Goal: Information Seeking & Learning: Learn about a topic

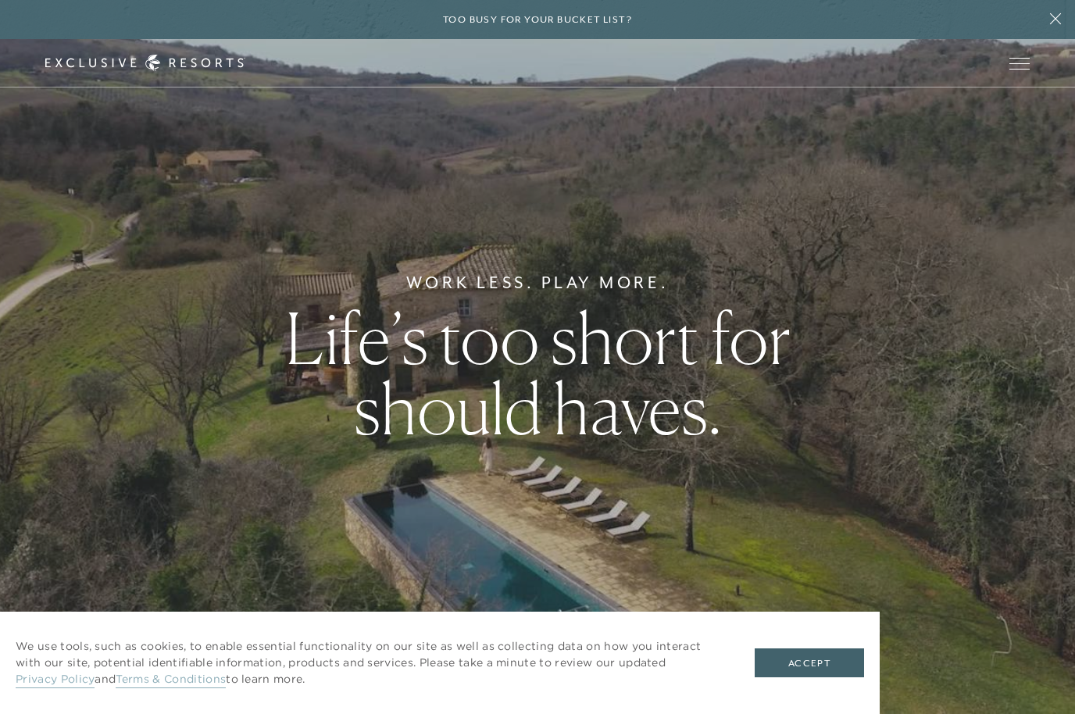
click at [798, 666] on button "Accept" at bounding box center [809, 663] width 109 height 30
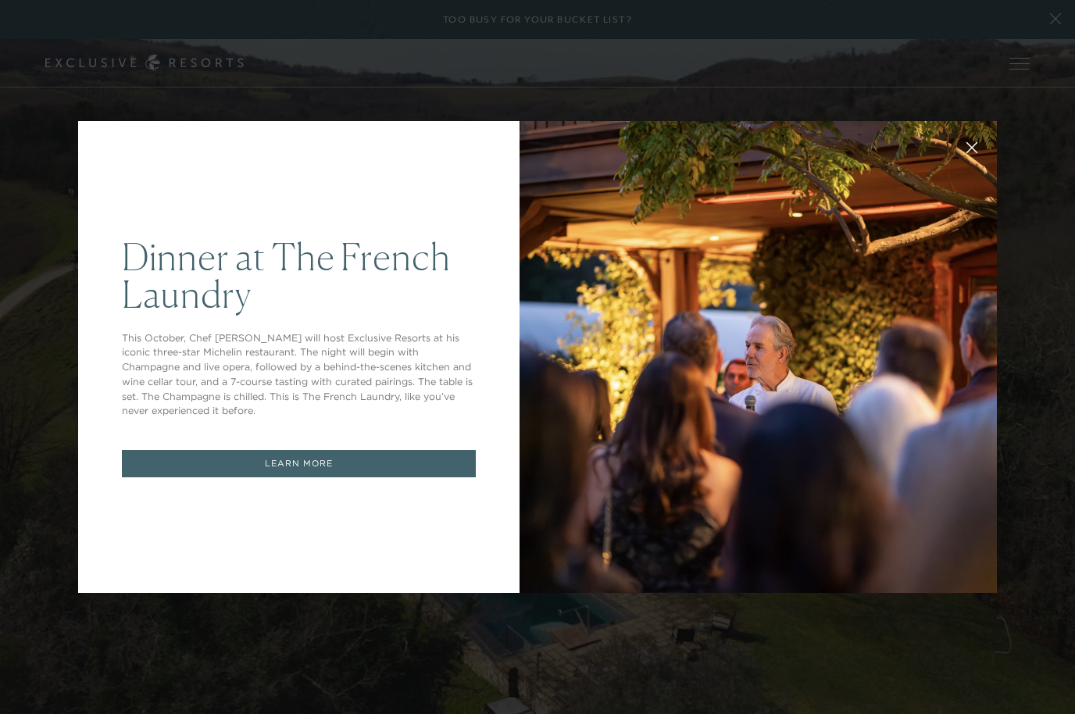
click at [970, 148] on icon at bounding box center [972, 148] width 12 height 12
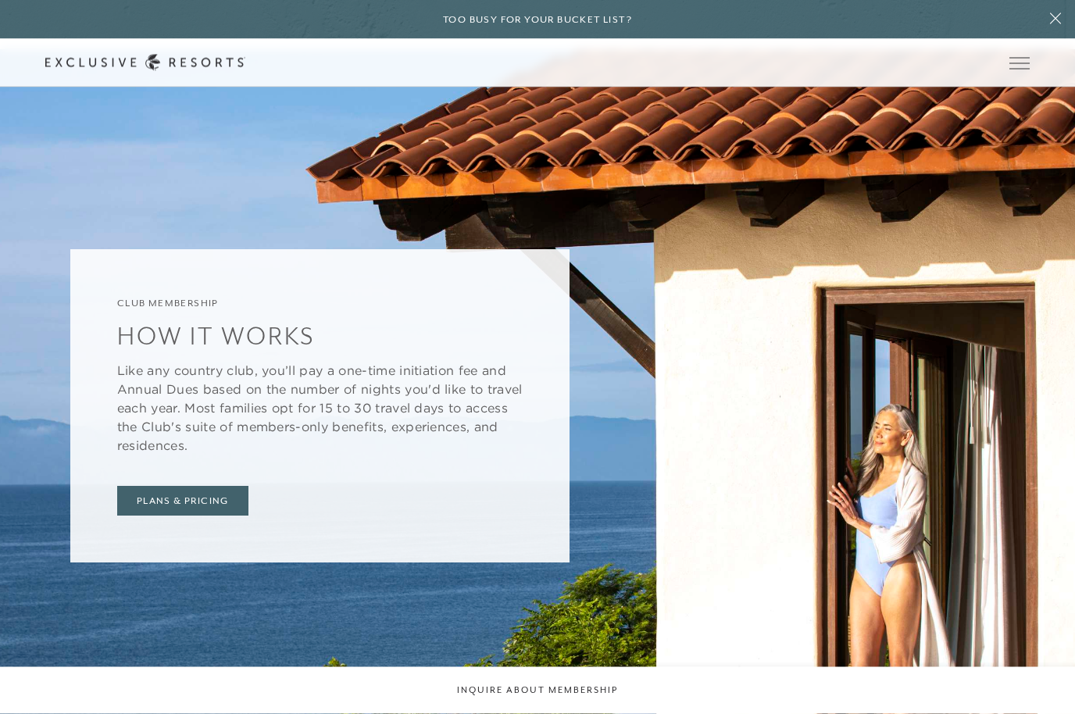
scroll to position [5652, 0]
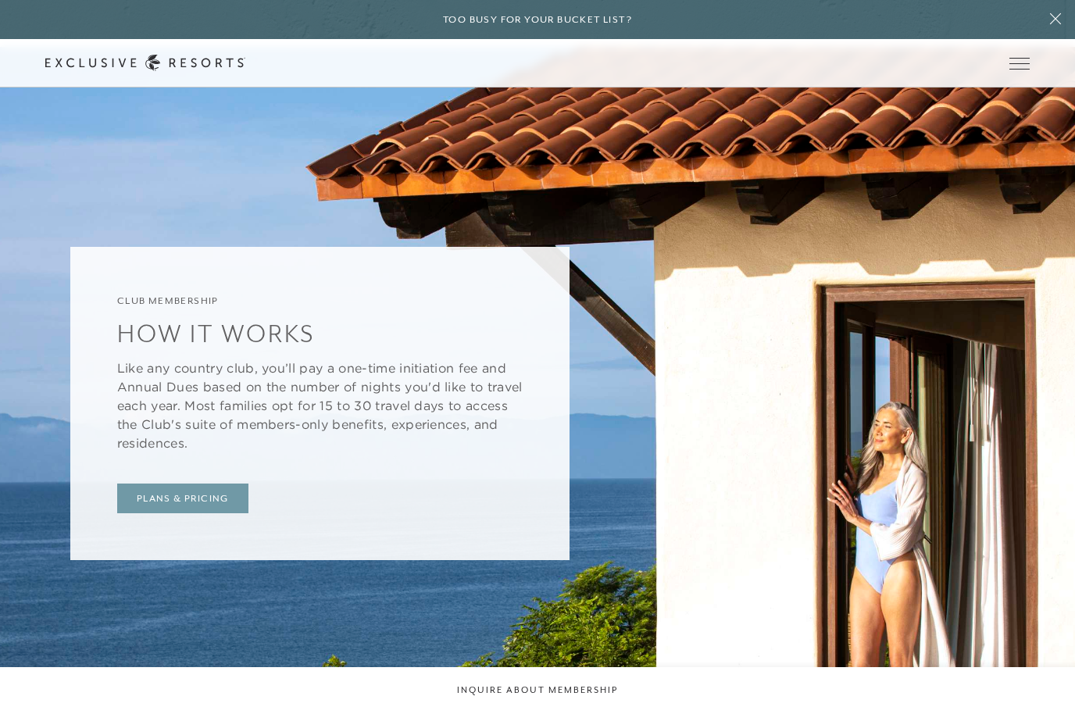
click at [156, 513] on link "Plans & Pricing" at bounding box center [182, 499] width 131 height 30
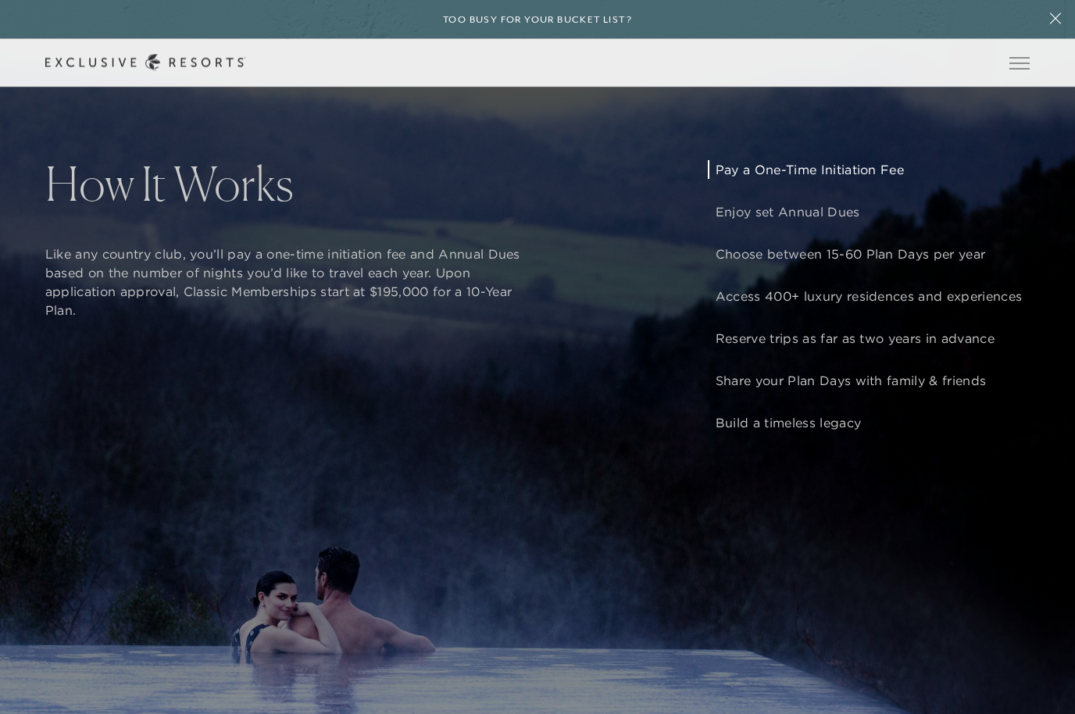
scroll to position [1359, 0]
click at [929, 305] on p "Access 400+ luxury residences and experiences" at bounding box center [869, 296] width 306 height 19
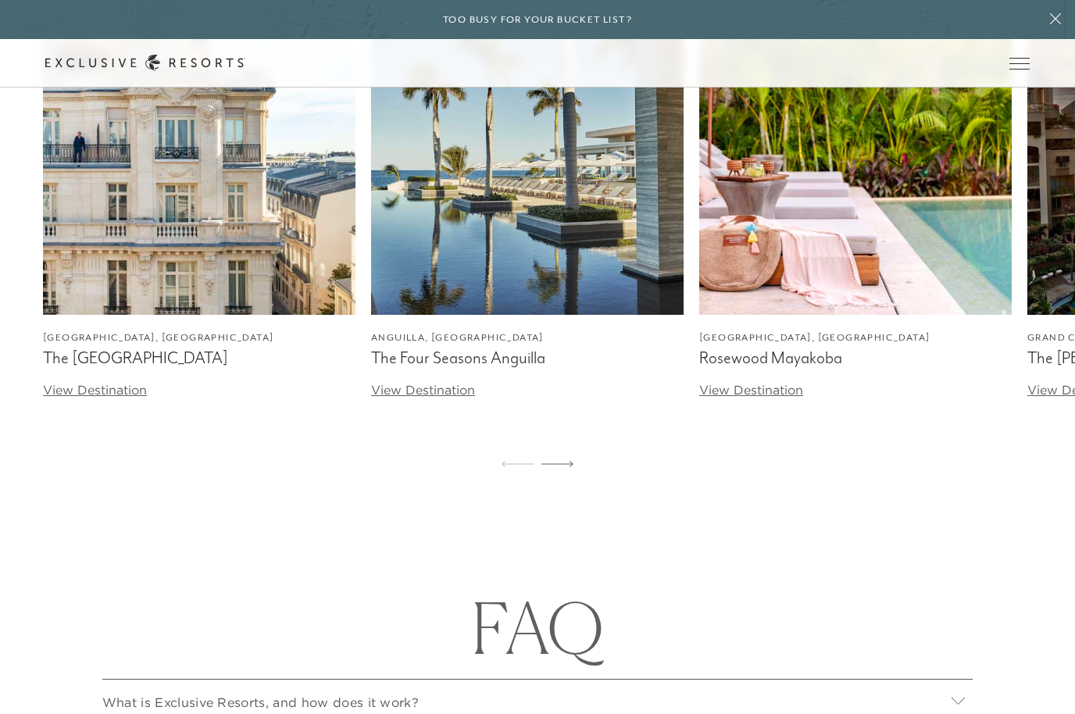
scroll to position [5275, 0]
click at [572, 484] on div at bounding box center [557, 466] width 32 height 38
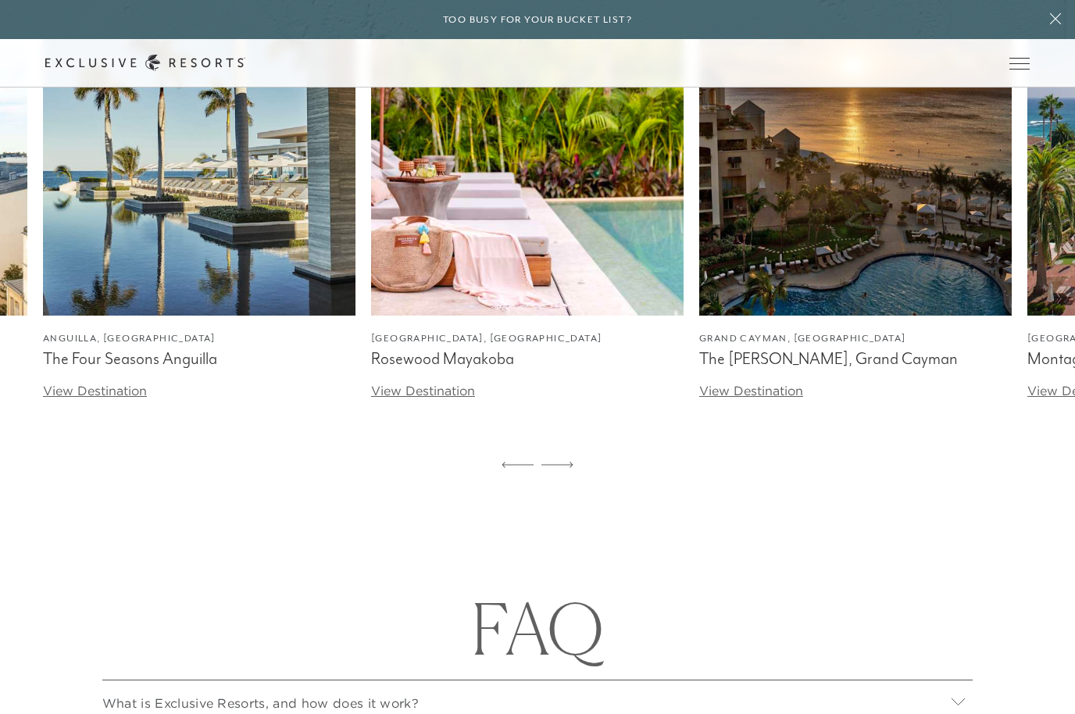
click at [569, 468] on icon at bounding box center [557, 465] width 32 height 6
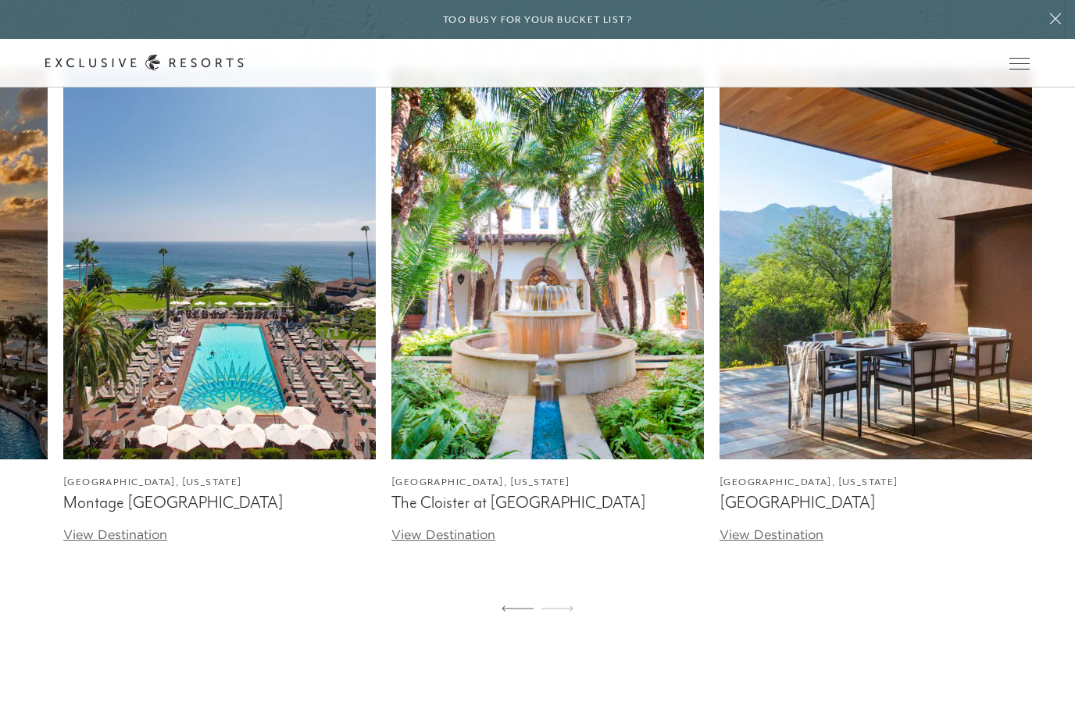
scroll to position [5130, 0]
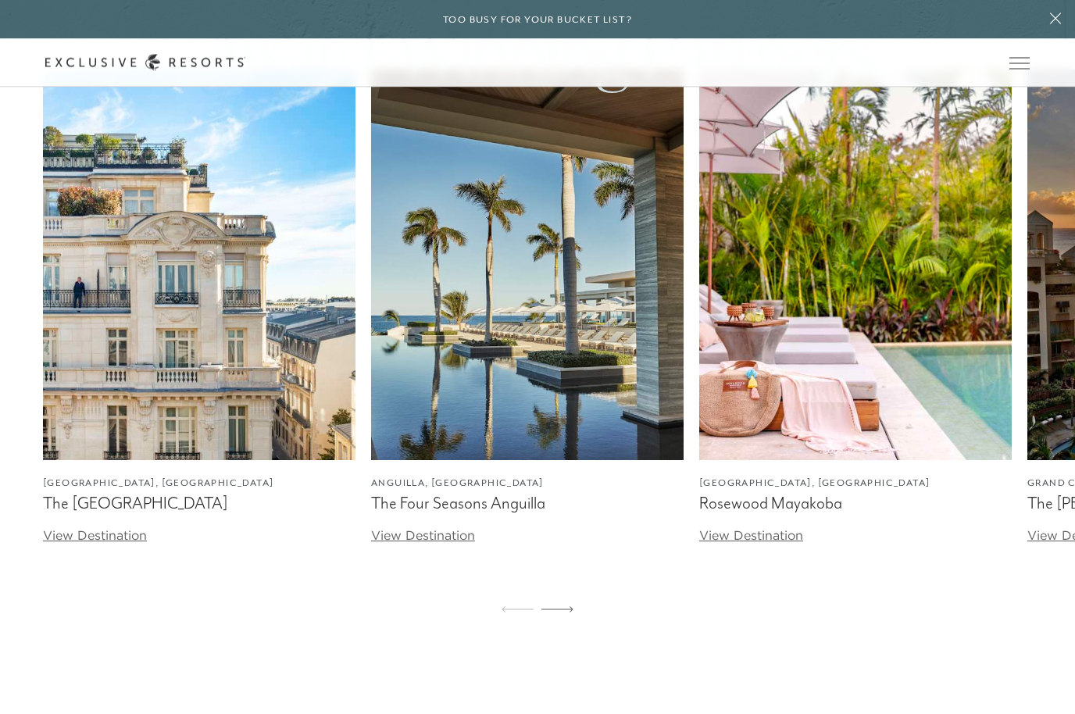
click at [136, 544] on link "View Destination" at bounding box center [95, 536] width 104 height 16
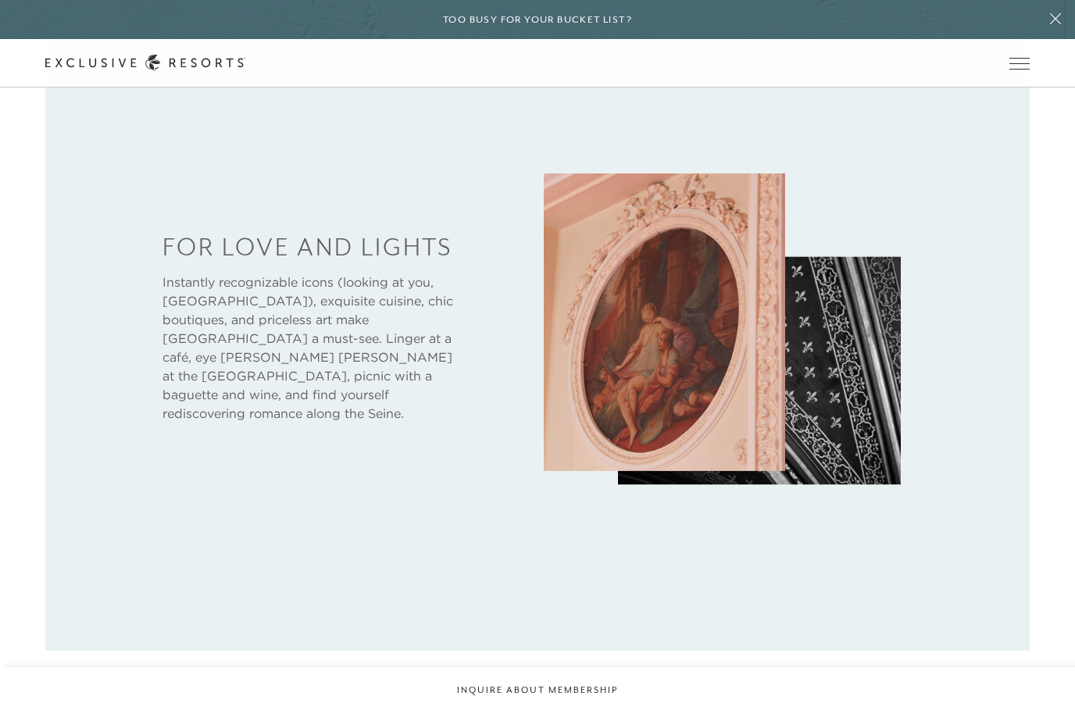
scroll to position [799, 0]
